Goal: Information Seeking & Learning: Learn about a topic

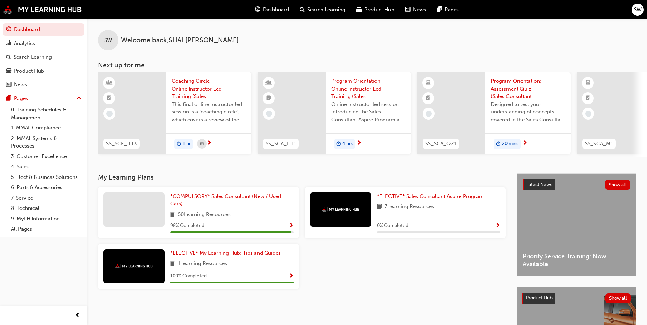
click at [357, 12] on span "car-icon" at bounding box center [358, 9] width 5 height 9
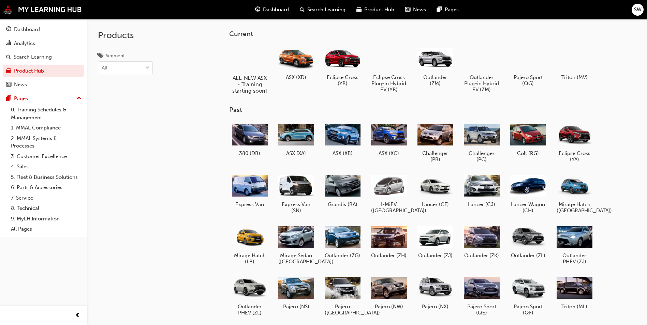
click at [244, 64] on div at bounding box center [250, 58] width 38 height 27
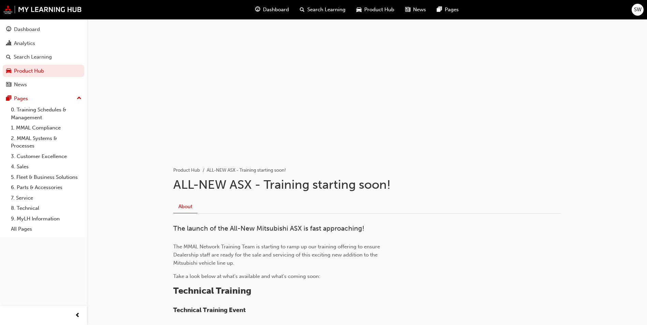
click at [368, 5] on div "Product Hub" at bounding box center [375, 10] width 49 height 14
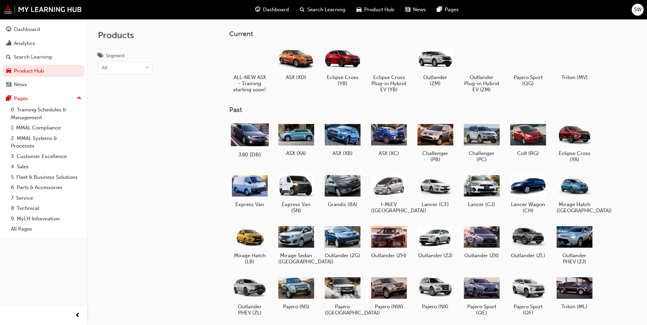
click at [246, 137] on div at bounding box center [250, 134] width 38 height 27
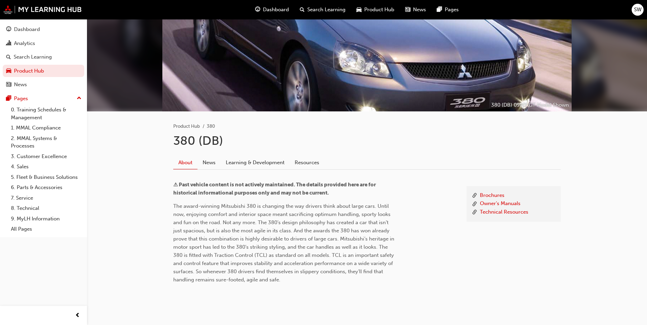
scroll to position [58, 0]
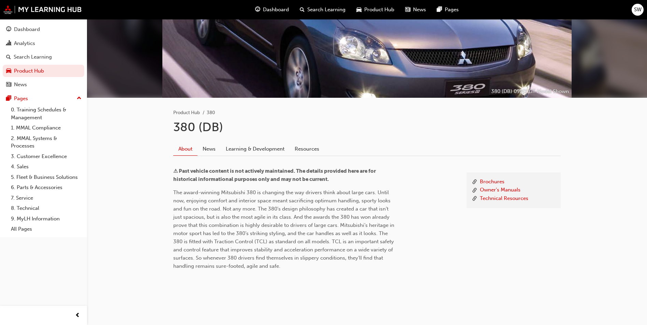
click at [374, 11] on span "Product Hub" at bounding box center [379, 10] width 30 height 8
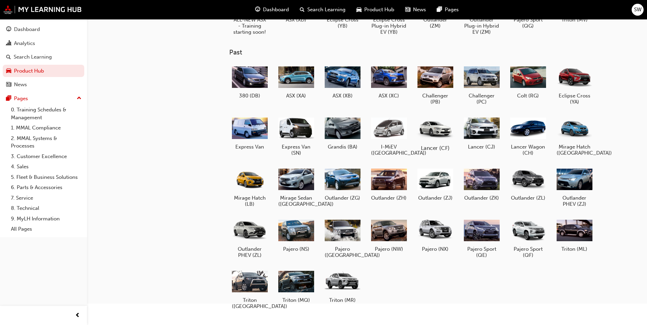
click at [441, 138] on div at bounding box center [435, 128] width 38 height 27
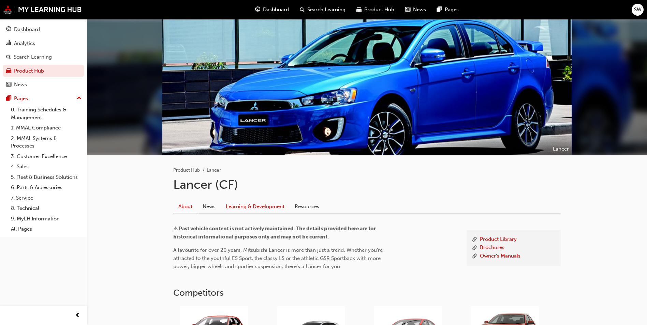
click at [249, 206] on link "Learning & Development" at bounding box center [255, 206] width 69 height 13
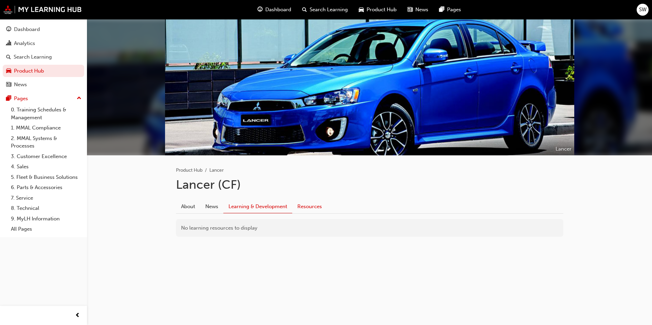
click at [303, 206] on link "Resources" at bounding box center [309, 206] width 35 height 13
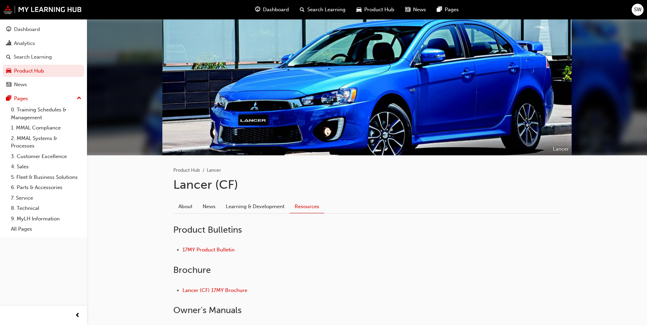
scroll to position [59, 0]
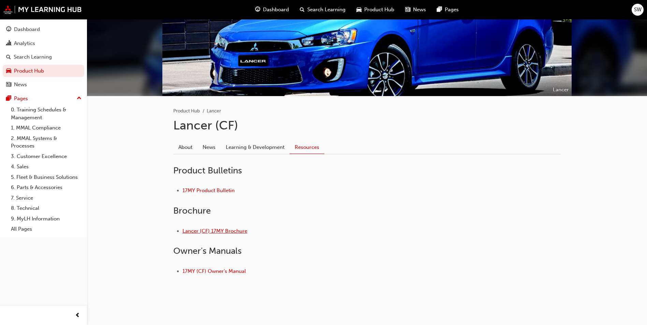
click at [227, 228] on link "Lancer (CF) 17MY Brochure" at bounding box center [214, 231] width 65 height 6
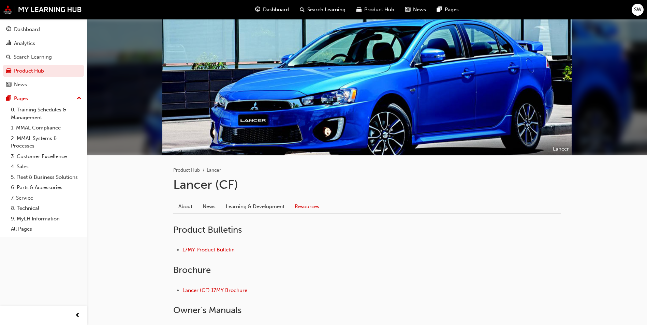
click at [211, 250] on link "17MY Product Bulletin" at bounding box center [208, 250] width 52 height 6
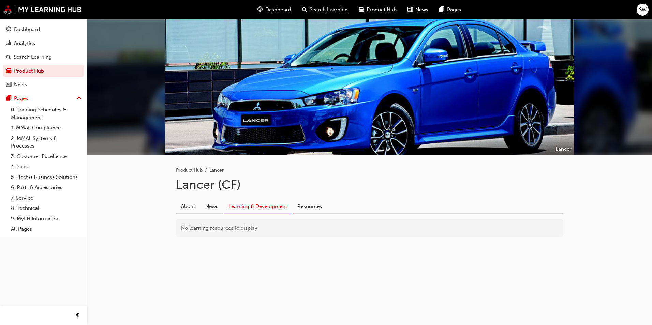
click at [378, 8] on span "Product Hub" at bounding box center [381, 10] width 30 height 8
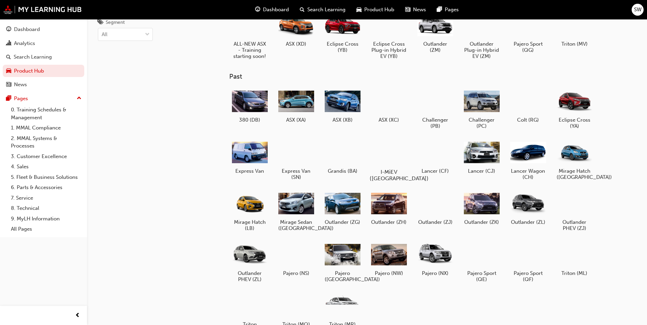
scroll to position [71, 0]
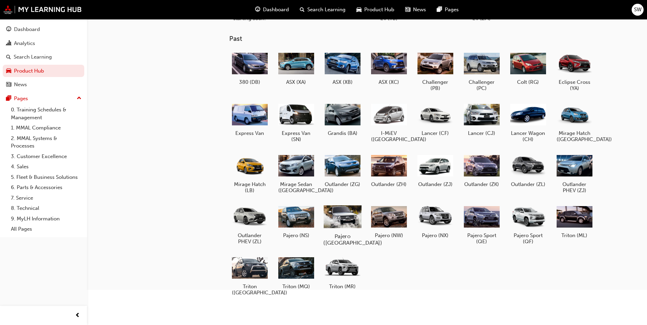
click at [337, 217] on div at bounding box center [342, 216] width 38 height 27
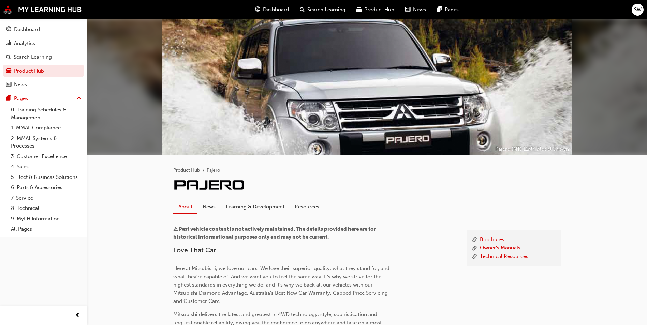
click at [256, 11] on span "guage-icon" at bounding box center [257, 9] width 5 height 9
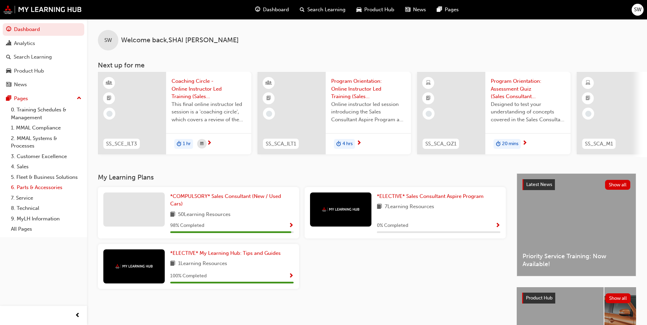
click at [40, 186] on link "6. Parts & Accessories" at bounding box center [46, 187] width 76 height 11
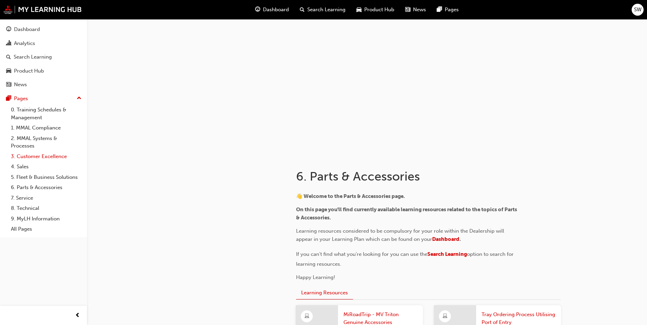
click at [38, 159] on link "3. Customer Excellence" at bounding box center [46, 156] width 76 height 11
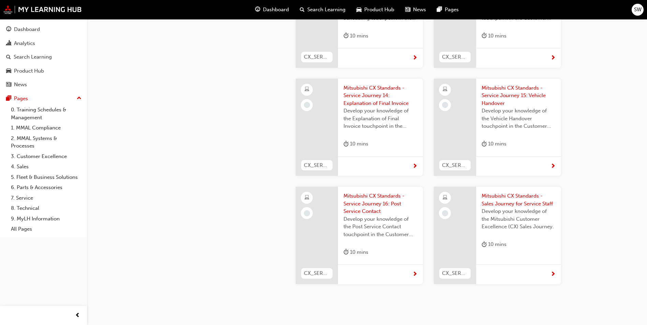
scroll to position [1899, 0]
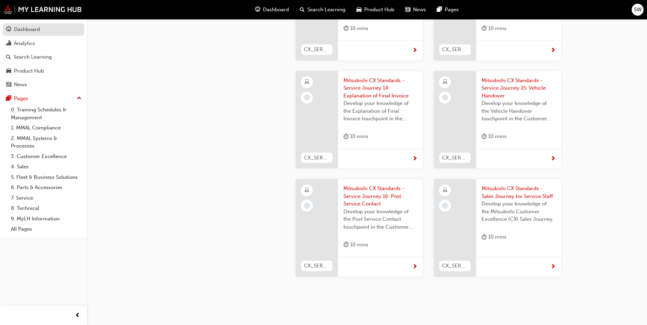
click at [35, 27] on div "Dashboard" at bounding box center [27, 30] width 26 height 8
